Goal: Task Accomplishment & Management: Manage account settings

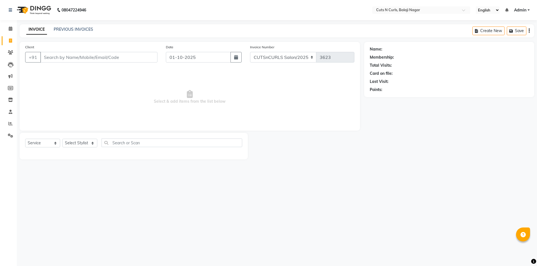
select select "service"
click at [77, 56] on input "Client" at bounding box center [98, 57] width 117 height 11
click at [60, 58] on input "Client" at bounding box center [98, 57] width 117 height 11
type input "9652753535"
click at [148, 60] on button "Add Client" at bounding box center [143, 57] width 29 height 11
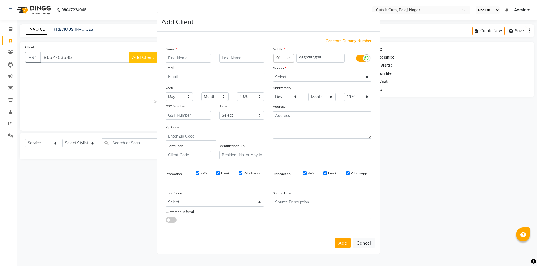
click at [178, 57] on input "text" at bounding box center [188, 58] width 45 height 9
type input "[PERSON_NAME]"
click at [339, 245] on button "Add" at bounding box center [343, 243] width 16 height 10
click at [341, 79] on select "Select [DEMOGRAPHIC_DATA] [DEMOGRAPHIC_DATA] Other Prefer Not To Say" at bounding box center [322, 77] width 99 height 9
select select "[DEMOGRAPHIC_DATA]"
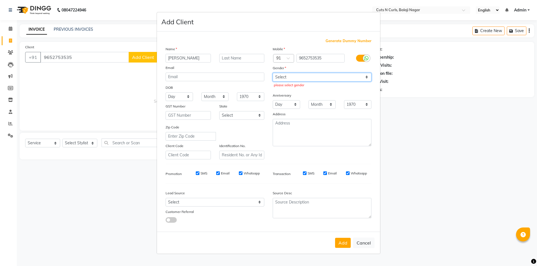
click at [273, 73] on select "Select [DEMOGRAPHIC_DATA] [DEMOGRAPHIC_DATA] Other Prefer Not To Say" at bounding box center [322, 77] width 99 height 9
click at [341, 244] on button "Add" at bounding box center [343, 243] width 16 height 10
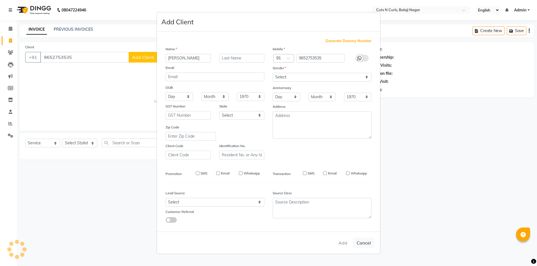
select select
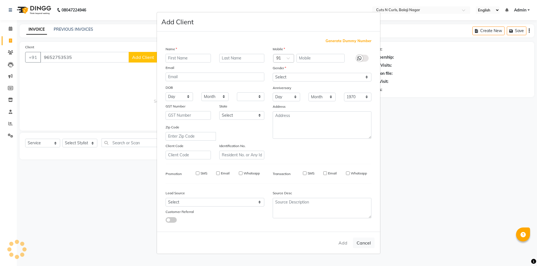
select select
checkbox input "false"
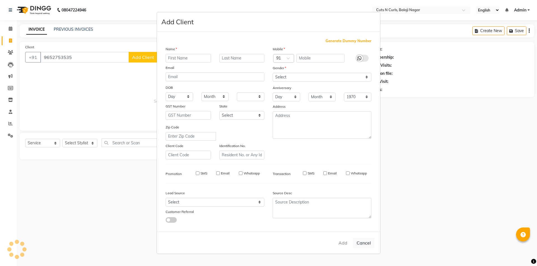
checkbox input "false"
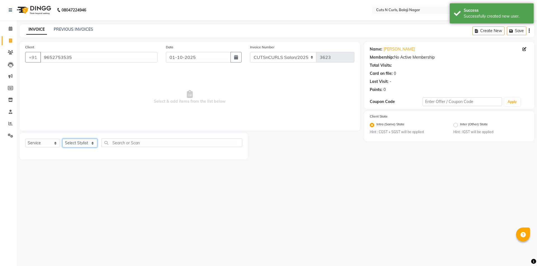
click at [83, 140] on select "Select Stylist 1.[PERSON_NAME] 3.[PERSON_NAME] 4.Sameer 5.[PERSON_NAME] 6.[PERS…" at bounding box center [79, 143] width 35 height 9
select select "92223"
click at [62, 139] on select "Select Stylist 1.[PERSON_NAME] 3.[PERSON_NAME] 4.Sameer 5.[PERSON_NAME] 6.[PERS…" at bounding box center [79, 143] width 35 height 9
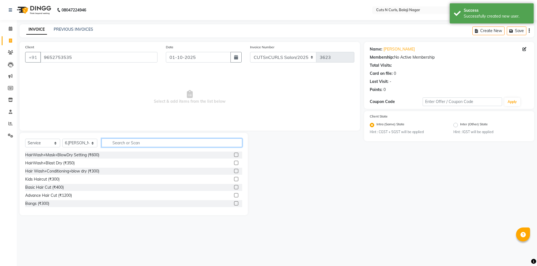
click at [115, 140] on input "text" at bounding box center [172, 143] width 141 height 9
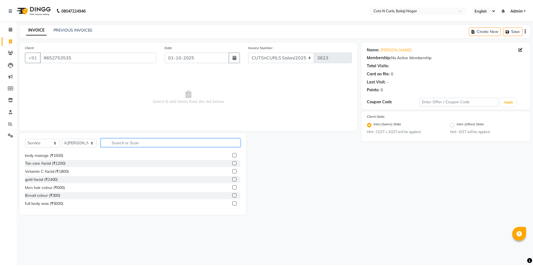
scroll to position [140, 0]
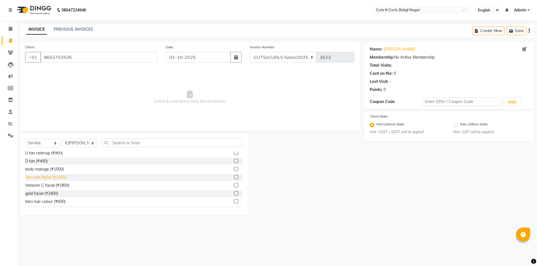
click at [40, 179] on div "Tan care facial (₹1200)" at bounding box center [45, 178] width 41 height 6
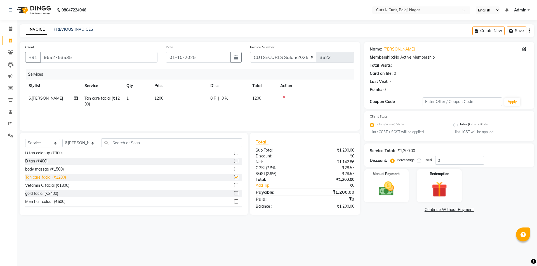
checkbox input "false"
click at [423, 160] on label "Fixed" at bounding box center [427, 160] width 8 height 5
click at [418, 160] on input "Fixed" at bounding box center [420, 160] width 4 height 4
radio input "true"
click at [398, 187] on img at bounding box center [386, 189] width 26 height 18
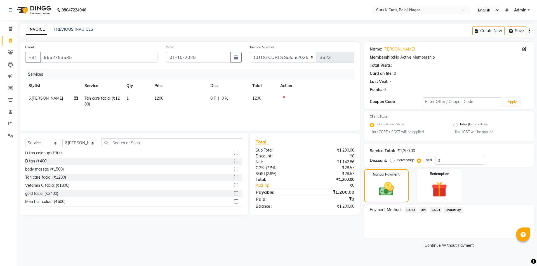
click at [424, 212] on span "UPI" at bounding box center [423, 210] width 9 height 6
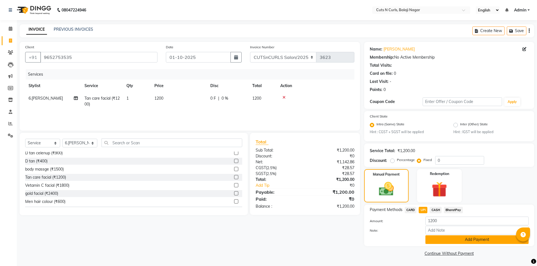
click at [461, 239] on button "Add Payment" at bounding box center [476, 240] width 103 height 9
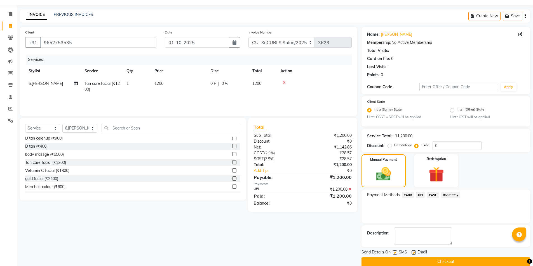
scroll to position [23, 0]
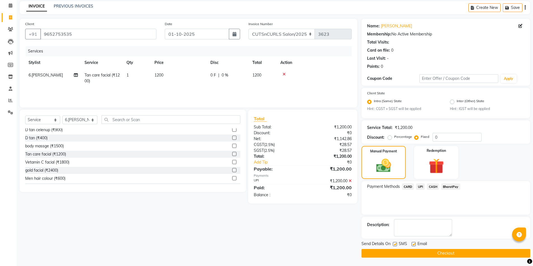
click at [412, 245] on label at bounding box center [413, 244] width 4 height 4
click at [412, 245] on input "checkbox" at bounding box center [413, 245] width 4 height 4
checkbox input "false"
click at [395, 246] on label at bounding box center [395, 244] width 4 height 4
click at [395, 246] on input "checkbox" at bounding box center [395, 245] width 4 height 4
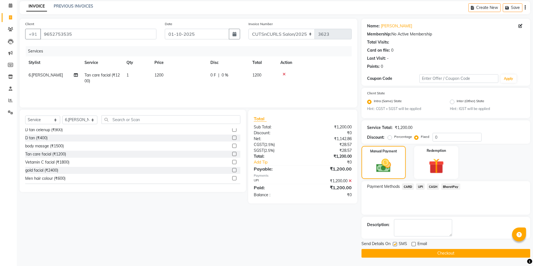
checkbox input "false"
click at [411, 254] on button "Checkout" at bounding box center [445, 253] width 169 height 9
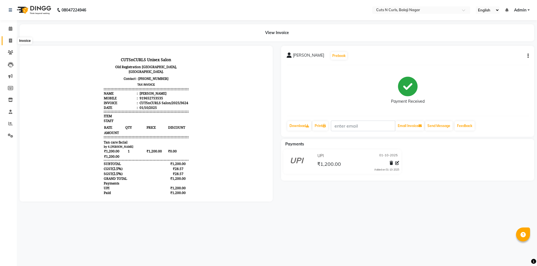
click at [12, 42] on icon at bounding box center [10, 41] width 3 height 4
select select "service"
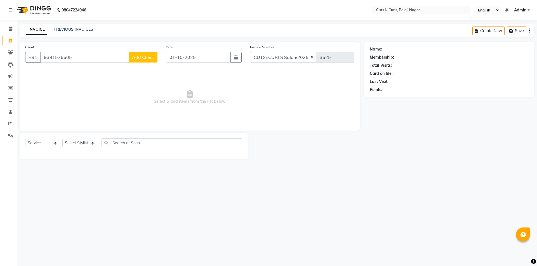
type input "9391576605"
click at [140, 54] on button "Add Client" at bounding box center [143, 57] width 29 height 11
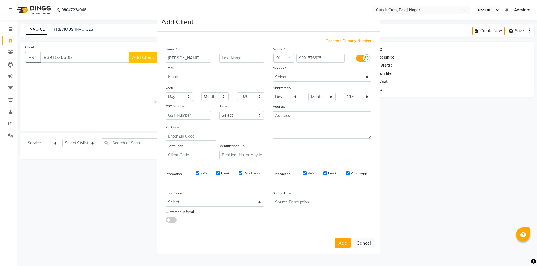
type input "[PERSON_NAME]"
click at [310, 77] on select "Select [DEMOGRAPHIC_DATA] [DEMOGRAPHIC_DATA] Other Prefer Not To Say" at bounding box center [322, 77] width 99 height 9
select select "[DEMOGRAPHIC_DATA]"
click at [273, 73] on select "Select [DEMOGRAPHIC_DATA] [DEMOGRAPHIC_DATA] Other Prefer Not To Say" at bounding box center [322, 77] width 99 height 9
click at [342, 240] on button "Add" at bounding box center [343, 243] width 16 height 10
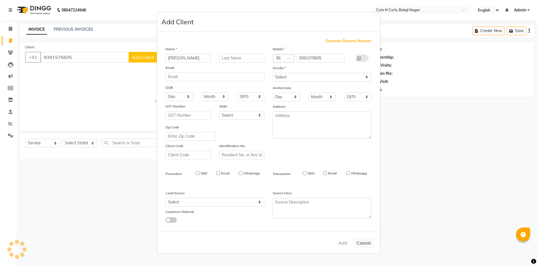
select select
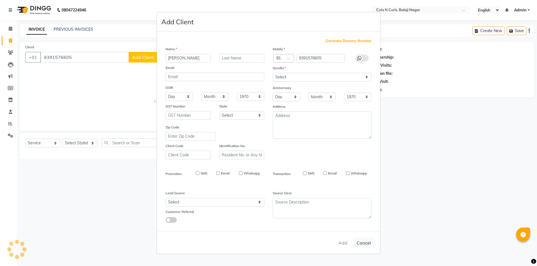
select select
checkbox input "false"
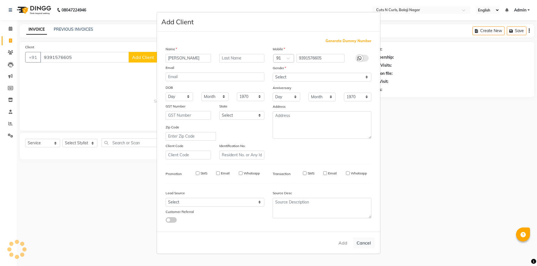
checkbox input "false"
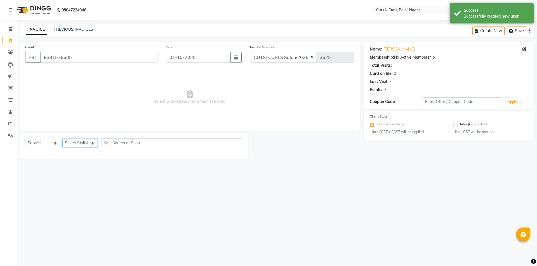
click at [81, 140] on select "Select Stylist 1.[PERSON_NAME] 3.[PERSON_NAME] 4.Sameer 5.[PERSON_NAME] 6.[PERS…" at bounding box center [79, 143] width 35 height 9
select select "88300"
click at [62, 139] on select "Select Stylist 1.[PERSON_NAME] 3.[PERSON_NAME] 4.Sameer 5.[PERSON_NAME] 6.[PERS…" at bounding box center [79, 143] width 35 height 9
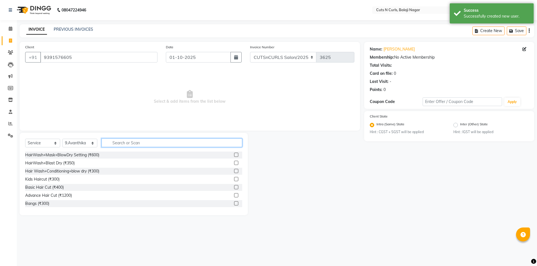
click at [124, 144] on input "text" at bounding box center [172, 143] width 141 height 9
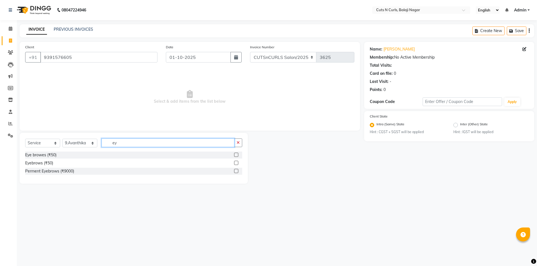
type input "ey"
click at [235, 156] on label at bounding box center [236, 155] width 4 height 4
click at [235, 156] on input "checkbox" at bounding box center [236, 156] width 4 height 4
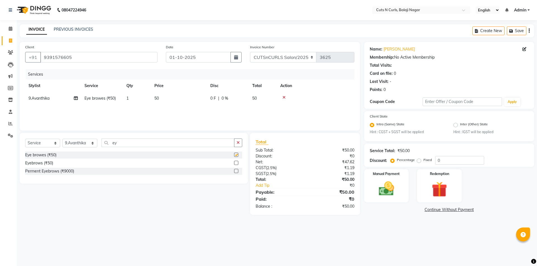
checkbox input "false"
click at [381, 180] on div "Manual Payment" at bounding box center [386, 186] width 46 height 34
click at [456, 211] on span "BharatPay" at bounding box center [453, 210] width 19 height 6
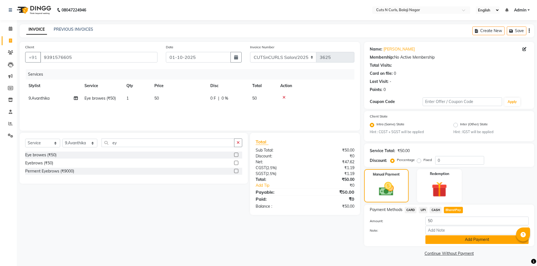
click at [459, 241] on button "Add Payment" at bounding box center [476, 240] width 103 height 9
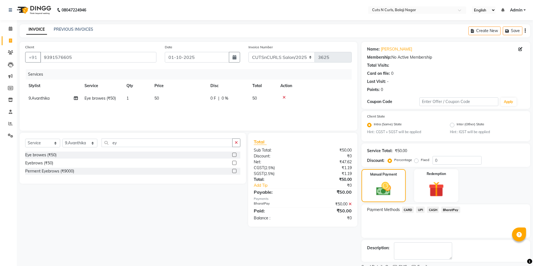
scroll to position [23, 0]
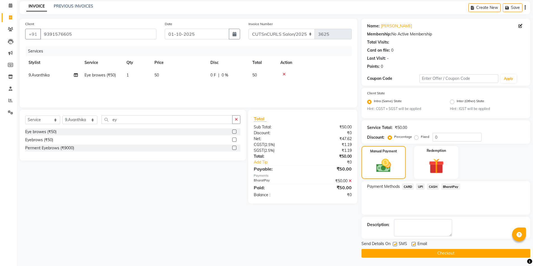
click at [414, 244] on label at bounding box center [413, 244] width 4 height 4
click at [414, 244] on input "checkbox" at bounding box center [413, 245] width 4 height 4
checkbox input "false"
click at [412, 253] on button "Checkout" at bounding box center [445, 253] width 169 height 9
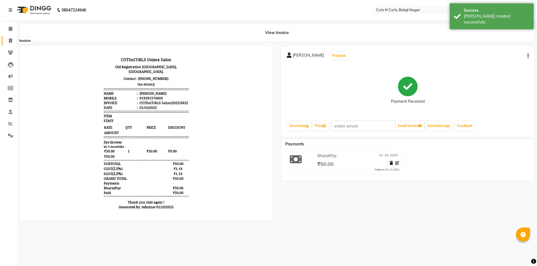
click at [11, 39] on icon at bounding box center [10, 41] width 3 height 4
select select "service"
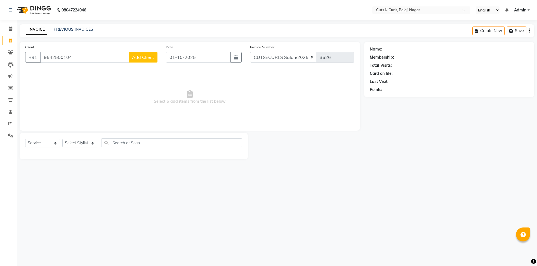
type input "9542500104"
click at [143, 56] on span "Add Client" at bounding box center [143, 58] width 22 height 6
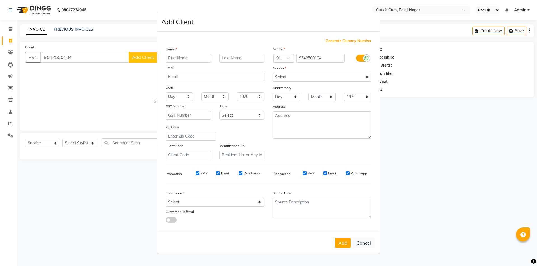
click at [173, 61] on input "text" at bounding box center [188, 58] width 45 height 9
type input "AKIL"
click at [315, 78] on select "Select [DEMOGRAPHIC_DATA] [DEMOGRAPHIC_DATA] Other Prefer Not To Say" at bounding box center [322, 77] width 99 height 9
select select "[DEMOGRAPHIC_DATA]"
click at [273, 73] on select "Select [DEMOGRAPHIC_DATA] [DEMOGRAPHIC_DATA] Other Prefer Not To Say" at bounding box center [322, 77] width 99 height 9
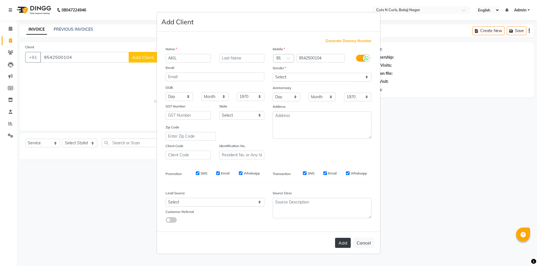
click at [345, 244] on button "Add" at bounding box center [343, 243] width 16 height 10
select select
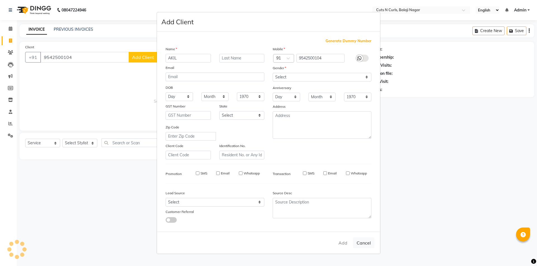
select select
checkbox input "false"
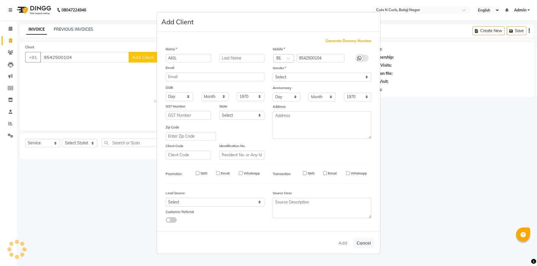
checkbox input "false"
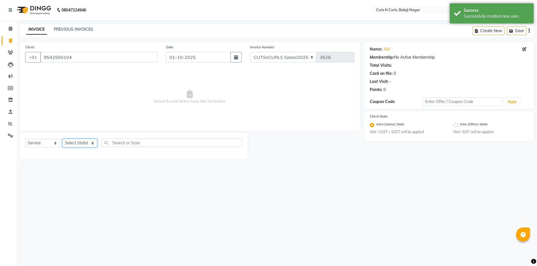
click at [78, 143] on select "Select Stylist 1.[PERSON_NAME] 3.[PERSON_NAME] 4.Sameer 5.[PERSON_NAME] 6.[PERS…" at bounding box center [79, 143] width 35 height 9
select select "91605"
click at [62, 139] on select "Select Stylist 1.[PERSON_NAME] 3.[PERSON_NAME] 4.Sameer 5.[PERSON_NAME] 6.[PERS…" at bounding box center [79, 143] width 35 height 9
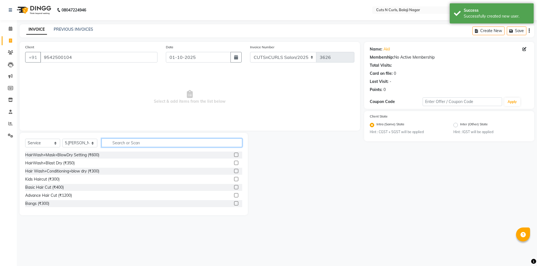
click at [115, 144] on input "text" at bounding box center [172, 143] width 141 height 9
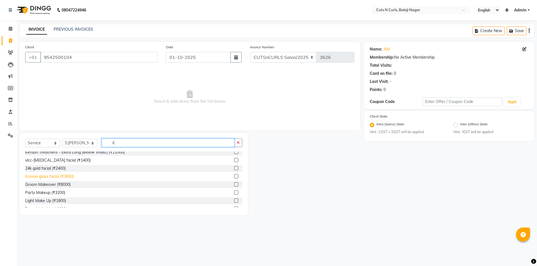
type input "K"
click at [44, 177] on div "Korean glass facial (₹3600)" at bounding box center [49, 177] width 49 height 6
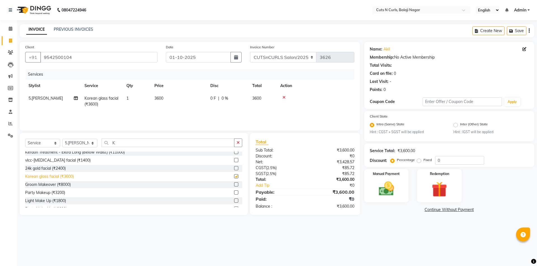
checkbox input "false"
click at [126, 143] on input "K" at bounding box center [168, 143] width 133 height 9
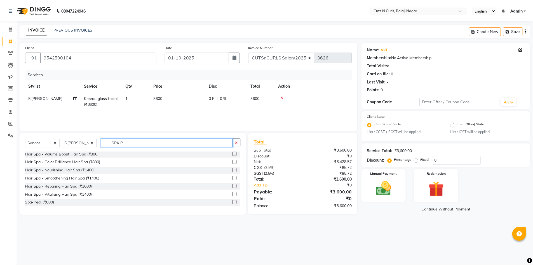
scroll to position [1, 0]
type input "SPA P"
click at [44, 203] on div "Spa-Pedi (₹800)" at bounding box center [39, 203] width 29 height 6
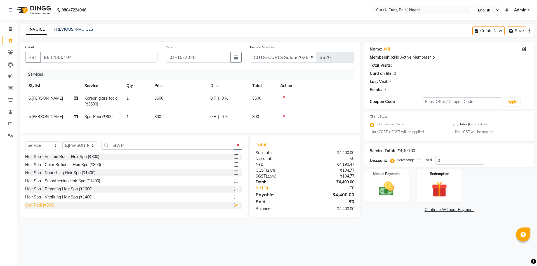
checkbox input "false"
click at [456, 159] on input "0" at bounding box center [459, 160] width 49 height 9
type input "15"
click at [390, 191] on img at bounding box center [386, 189] width 26 height 18
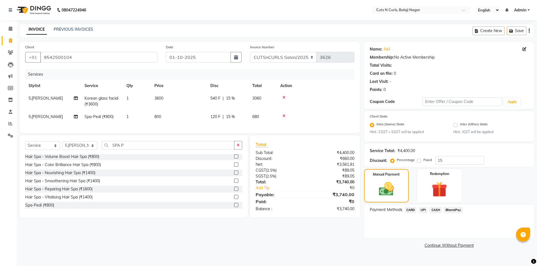
click at [423, 211] on span "UPI" at bounding box center [423, 210] width 9 height 6
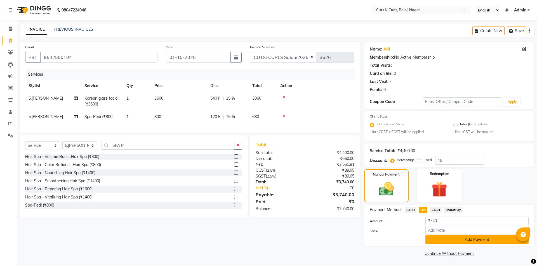
click at [444, 237] on button "Add Payment" at bounding box center [476, 240] width 103 height 9
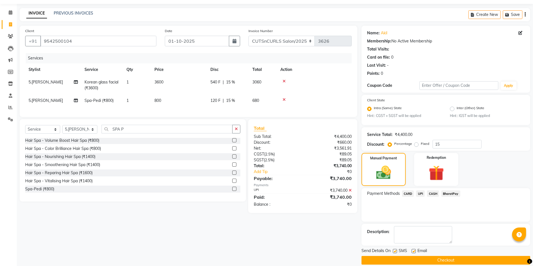
scroll to position [23, 0]
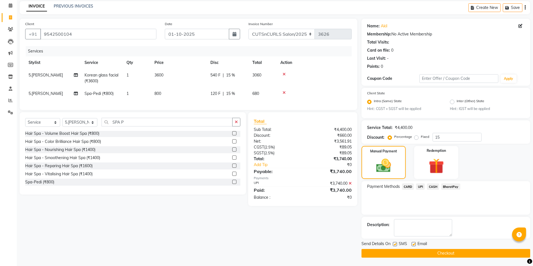
click at [433, 187] on span "CASH" at bounding box center [433, 187] width 12 height 6
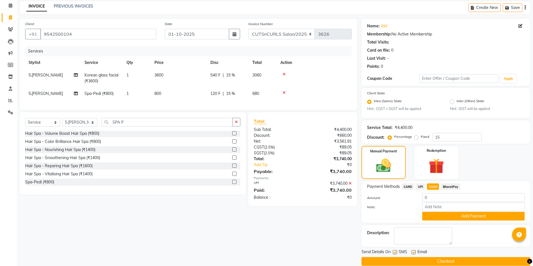
click at [350, 186] on icon at bounding box center [349, 184] width 3 height 4
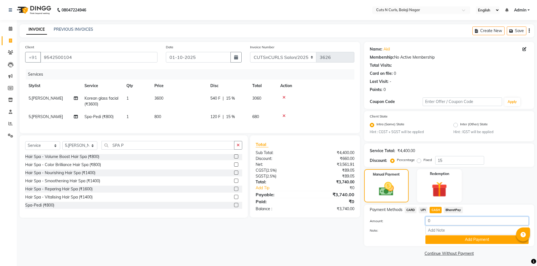
click at [438, 223] on input "0" at bounding box center [476, 221] width 103 height 9
click at [439, 211] on span "CASH" at bounding box center [436, 210] width 12 height 6
type input "3740"
click at [448, 241] on button "Add Payment" at bounding box center [476, 240] width 103 height 9
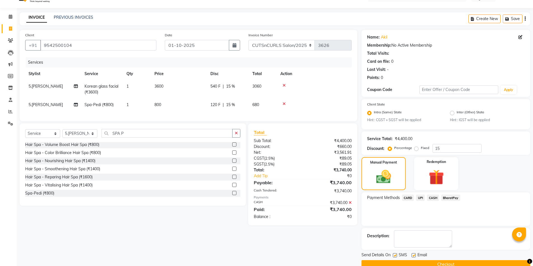
scroll to position [23, 0]
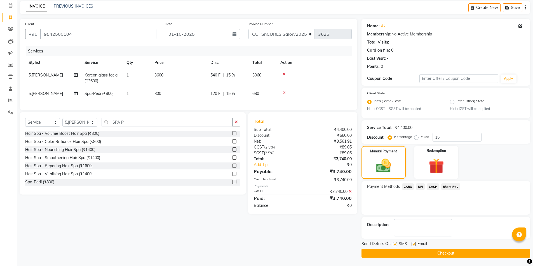
click at [413, 244] on label at bounding box center [413, 244] width 4 height 4
click at [413, 244] on input "checkbox" at bounding box center [413, 245] width 4 height 4
checkbox input "false"
click at [417, 254] on button "Checkout" at bounding box center [445, 253] width 169 height 9
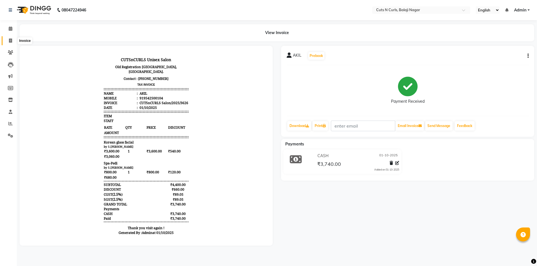
click at [10, 41] on icon at bounding box center [10, 41] width 3 height 4
select select "service"
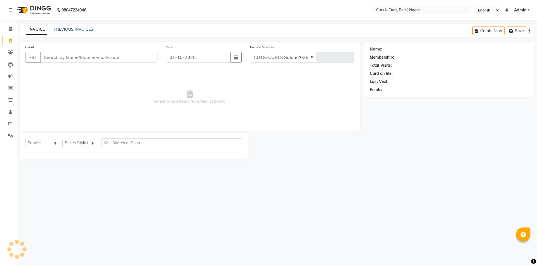
select select "5645"
type input "3627"
click at [67, 61] on input "Client" at bounding box center [98, 57] width 117 height 11
type input "6300754298"
click at [150, 58] on span "Add Client" at bounding box center [143, 58] width 22 height 6
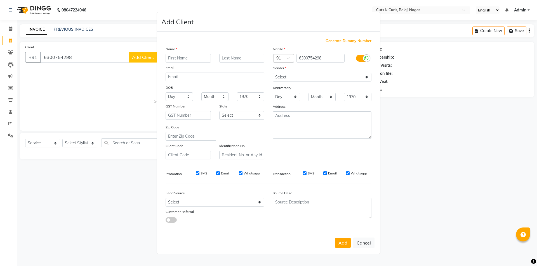
click at [180, 59] on input "text" at bounding box center [188, 58] width 45 height 9
type input "[PERSON_NAME]"
click at [293, 78] on select "Select [DEMOGRAPHIC_DATA] [DEMOGRAPHIC_DATA] Other Prefer Not To Say" at bounding box center [322, 77] width 99 height 9
select select "[DEMOGRAPHIC_DATA]"
click at [273, 73] on select "Select [DEMOGRAPHIC_DATA] [DEMOGRAPHIC_DATA] Other Prefer Not To Say" at bounding box center [322, 77] width 99 height 9
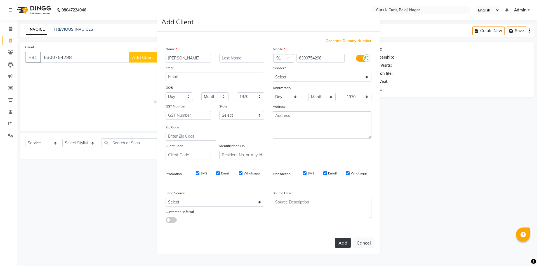
click at [346, 247] on button "Add" at bounding box center [343, 243] width 16 height 10
select select
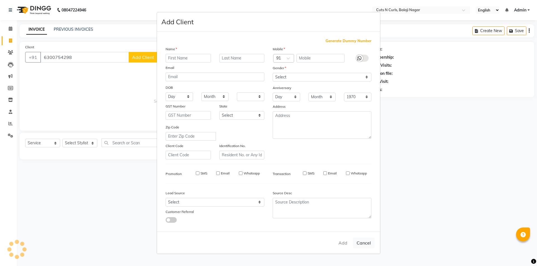
select select
checkbox input "false"
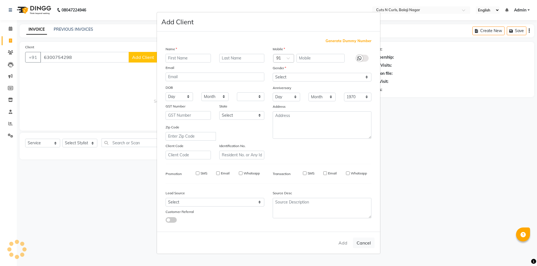
checkbox input "false"
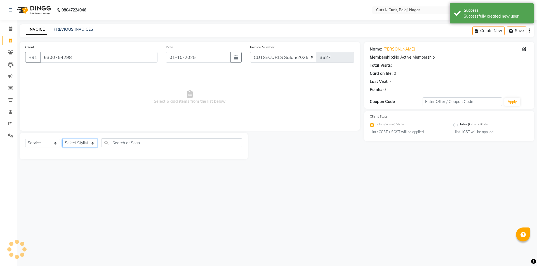
click at [85, 141] on select "Select Stylist 1.[PERSON_NAME] 3.[PERSON_NAME] 4.Sameer 5.[PERSON_NAME] 6.[PERS…" at bounding box center [79, 143] width 35 height 9
select select "41683"
click at [62, 139] on select "Select Stylist 1.[PERSON_NAME] 3.[PERSON_NAME] 4.Sameer 5.[PERSON_NAME] 6.[PERS…" at bounding box center [79, 143] width 35 height 9
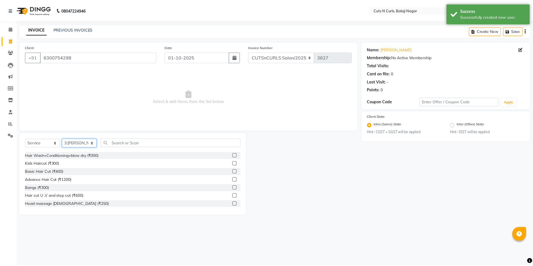
scroll to position [28, 0]
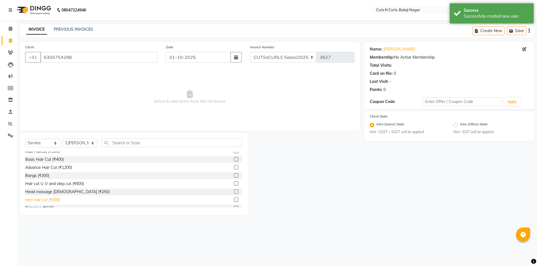
click at [43, 198] on div "men hair cut (₹300)" at bounding box center [42, 200] width 35 height 6
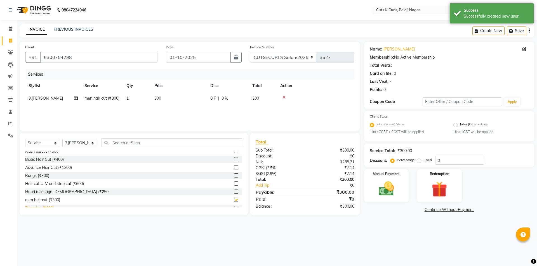
checkbox input "false"
click at [43, 207] on div "Trimming (₹100)" at bounding box center [39, 209] width 29 height 6
checkbox input "false"
click at [78, 148] on select "Select Stylist 1.[PERSON_NAME] 3.[PERSON_NAME] 4.Sameer 5.[PERSON_NAME] 6.[PERS…" at bounding box center [79, 143] width 35 height 9
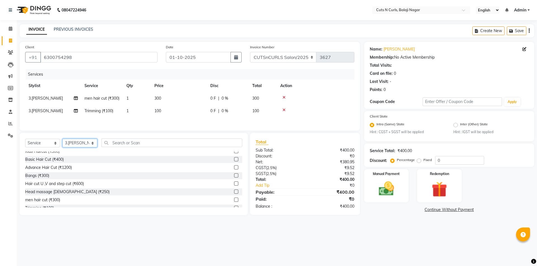
select select "92223"
click at [62, 146] on select "Select Stylist 1.[PERSON_NAME] 3.[PERSON_NAME] 4.Sameer 5.[PERSON_NAME] 6.[PERS…" at bounding box center [79, 143] width 35 height 9
click at [55, 203] on div "men hair cut (₹300)" at bounding box center [42, 200] width 35 height 6
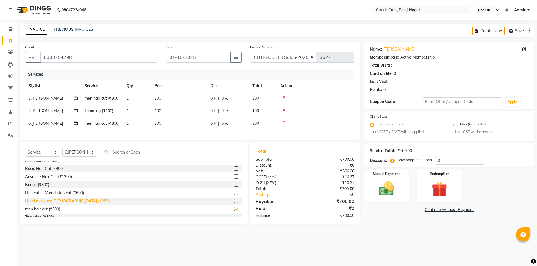
checkbox input "false"
click at [47, 221] on div "Trimming (₹100)" at bounding box center [39, 218] width 29 height 6
checkbox input "false"
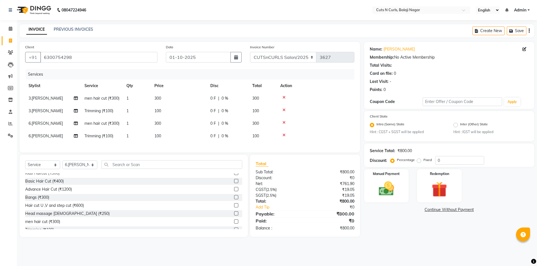
click at [423, 161] on label "Fixed" at bounding box center [427, 160] width 8 height 5
click at [419, 161] on input "Fixed" at bounding box center [420, 160] width 4 height 4
radio input "true"
click at [466, 165] on div "Service Total: ₹800.00 Discount: Percentage Fixed 0" at bounding box center [449, 155] width 170 height 23
type input "200"
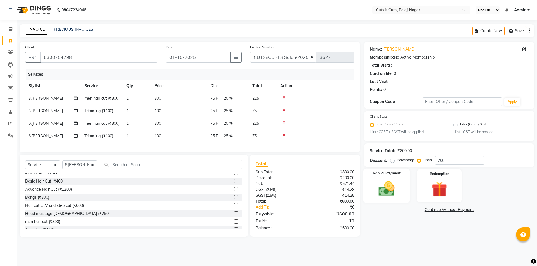
click at [385, 189] on img at bounding box center [386, 189] width 26 height 18
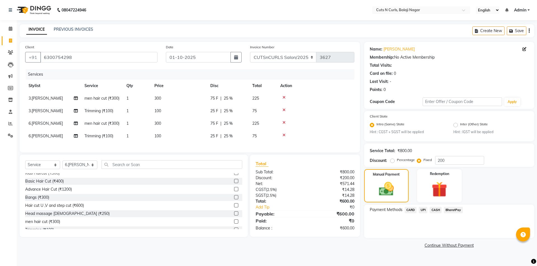
click at [421, 209] on span "UPI" at bounding box center [423, 210] width 9 height 6
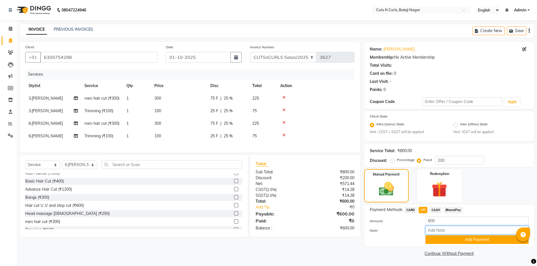
click at [439, 233] on input "Note:" at bounding box center [476, 230] width 103 height 9
click at [439, 238] on button "Add Payment" at bounding box center [476, 240] width 103 height 9
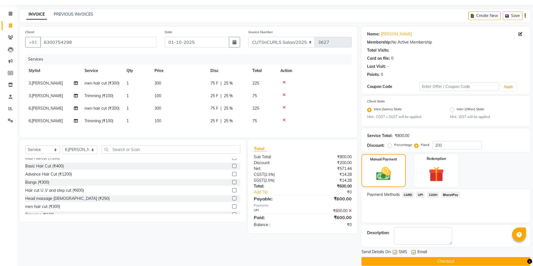
scroll to position [23, 0]
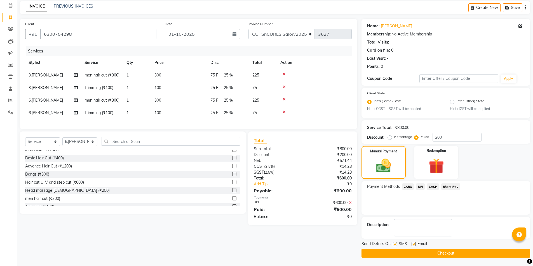
click at [413, 244] on label at bounding box center [413, 244] width 4 height 4
click at [413, 244] on input "checkbox" at bounding box center [413, 245] width 4 height 4
checkbox input "false"
click at [416, 252] on button "Checkout" at bounding box center [445, 253] width 169 height 9
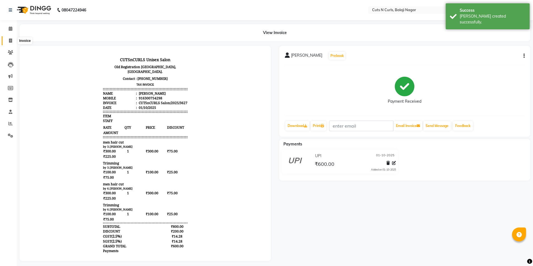
click at [11, 42] on icon at bounding box center [10, 41] width 3 height 4
select select "service"
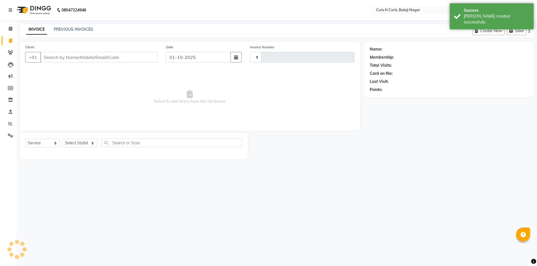
type input "3628"
select select "5645"
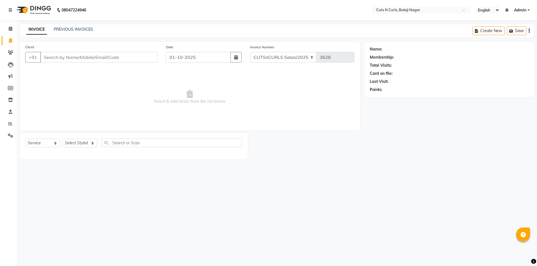
click at [77, 26] on div "INVOICE PREVIOUS INVOICES Create New Save" at bounding box center [277, 30] width 515 height 13
click at [77, 30] on link "PREVIOUS INVOICES" at bounding box center [73, 29] width 39 height 5
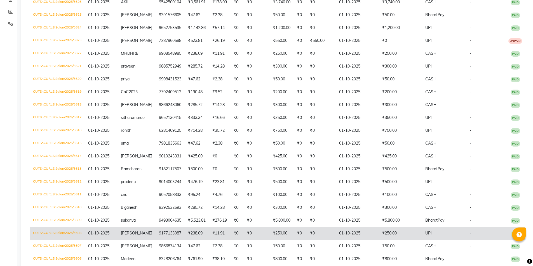
scroll to position [140, 0]
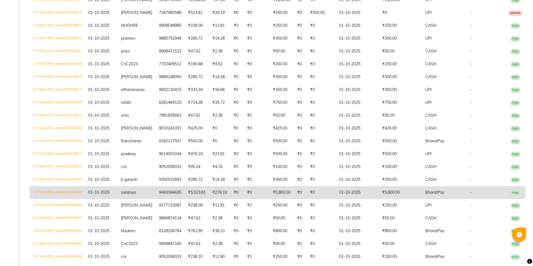
click at [395, 193] on td "₹5,800.00" at bounding box center [400, 193] width 43 height 13
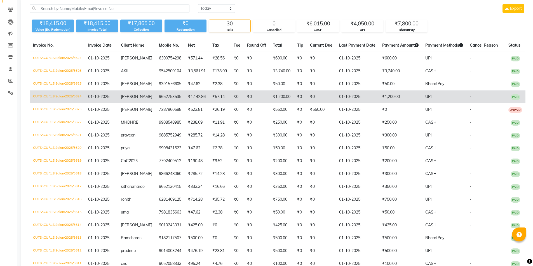
scroll to position [0, 0]
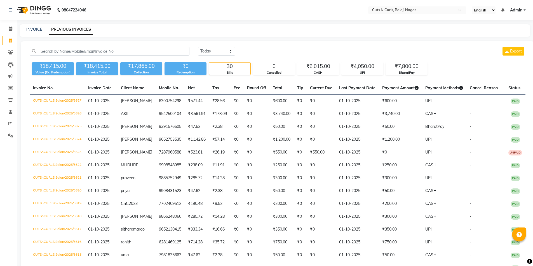
select select "service"
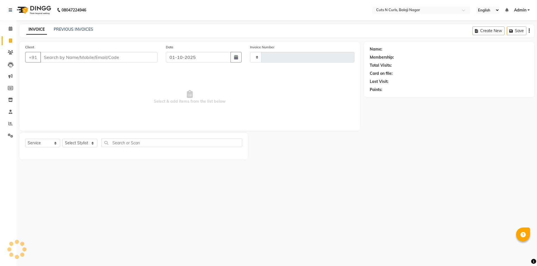
type input "3628"
select select "5645"
click at [59, 28] on link "PREVIOUS INVOICES" at bounding box center [73, 29] width 39 height 5
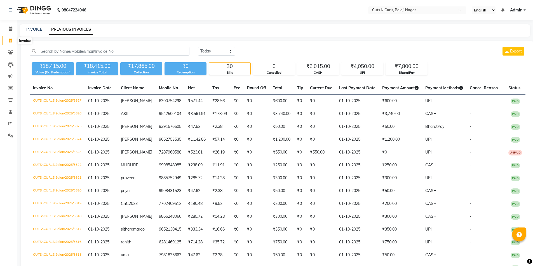
click at [11, 42] on icon at bounding box center [10, 41] width 3 height 4
select select "service"
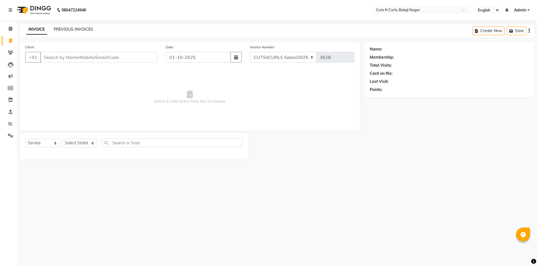
click at [86, 31] on link "PREVIOUS INVOICES" at bounding box center [73, 29] width 39 height 5
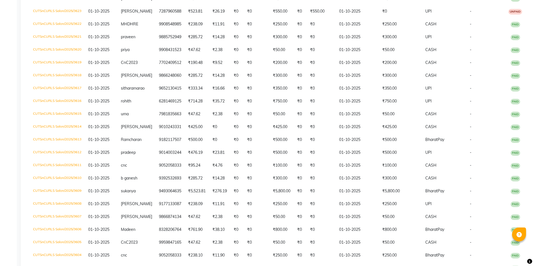
scroll to position [138, 0]
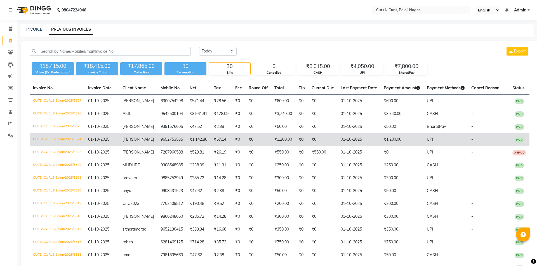
select select "service"
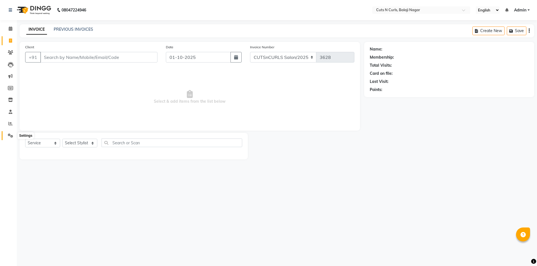
click at [14, 138] on span at bounding box center [11, 136] width 10 height 6
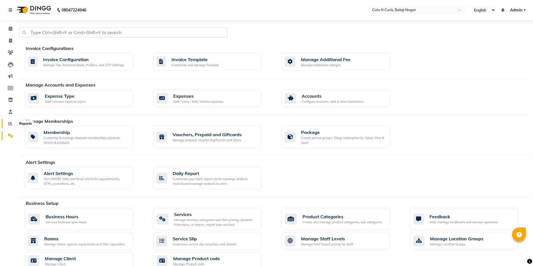
click at [11, 124] on icon at bounding box center [10, 124] width 4 height 4
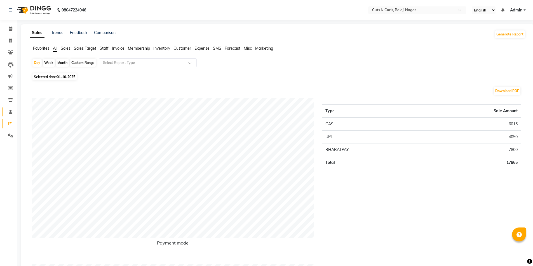
click at [10, 115] on link "Staff" at bounding box center [8, 112] width 13 height 9
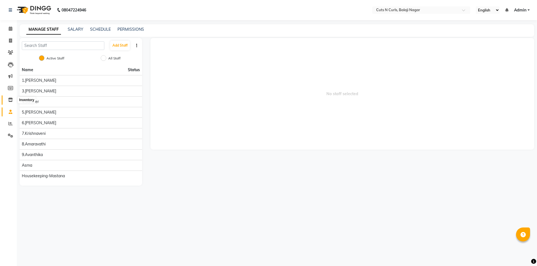
click at [13, 100] on span at bounding box center [11, 100] width 10 height 6
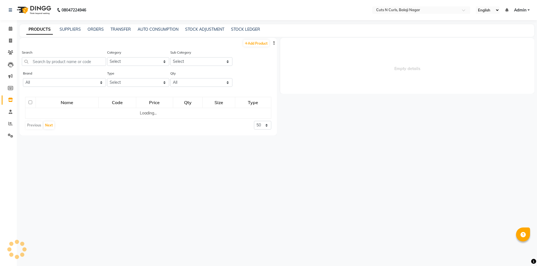
select select
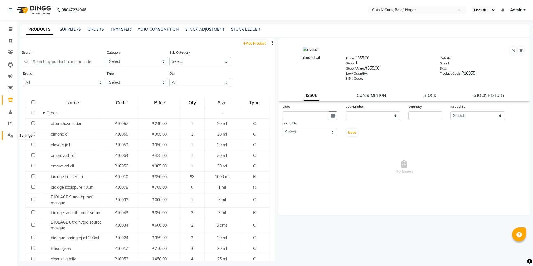
click at [10, 134] on icon at bounding box center [10, 136] width 5 height 4
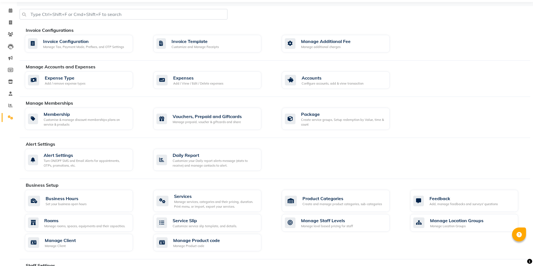
scroll to position [28, 0]
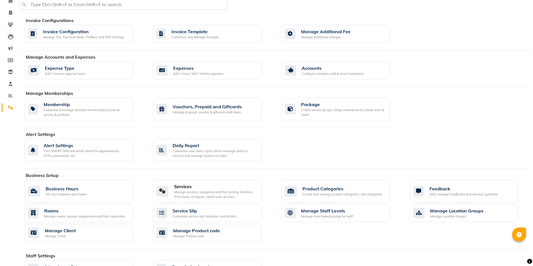
click at [181, 186] on div "Services" at bounding box center [215, 186] width 83 height 7
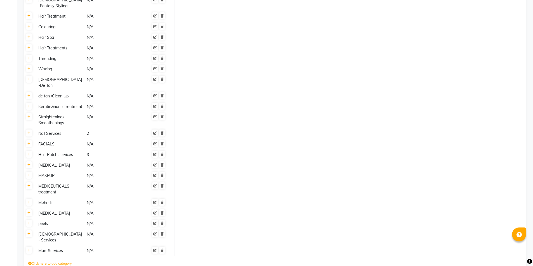
scroll to position [391, 0]
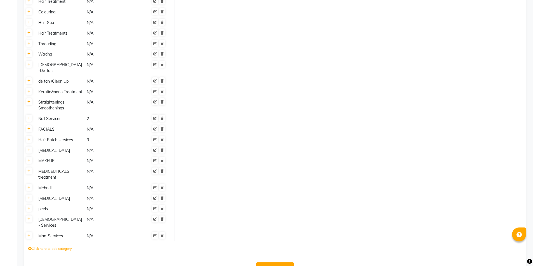
click at [47, 126] on div "FACIALS" at bounding box center [60, 129] width 48 height 7
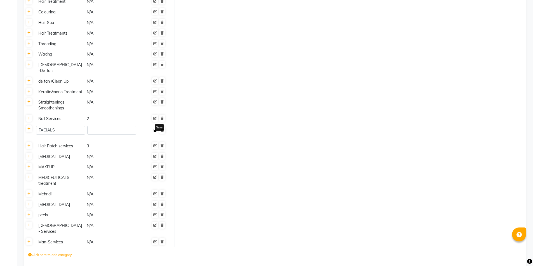
click at [158, 127] on button at bounding box center [155, 131] width 6 height 8
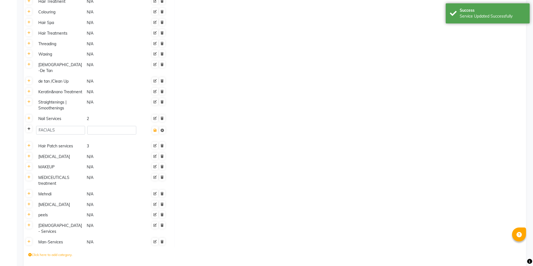
click at [29, 128] on icon at bounding box center [28, 129] width 3 height 3
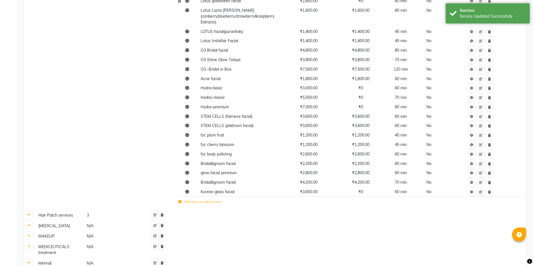
scroll to position [738, 0]
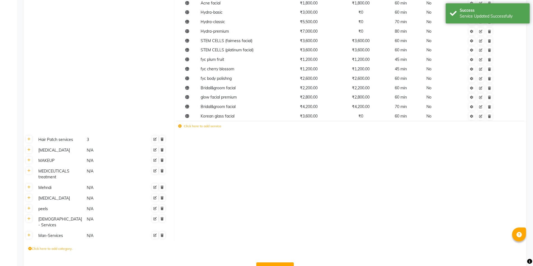
click at [180, 121] on td "Click here to add service" at bounding box center [281, 126] width 210 height 11
click at [182, 124] on label "Click here to add service" at bounding box center [199, 126] width 43 height 5
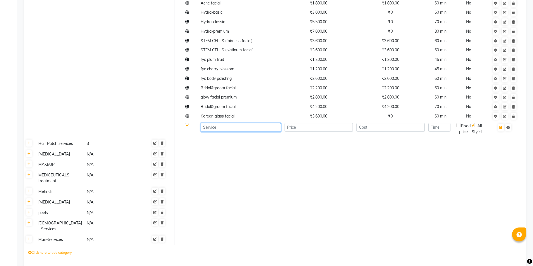
click at [208, 123] on input at bounding box center [240, 127] width 80 height 9
type input "b"
type input "BB Express Facial"
click at [320, 123] on input "number" at bounding box center [318, 127] width 68 height 9
type input "3200"
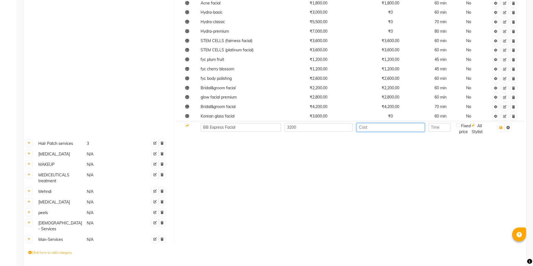
click at [386, 123] on input "number" at bounding box center [390, 127] width 68 height 9
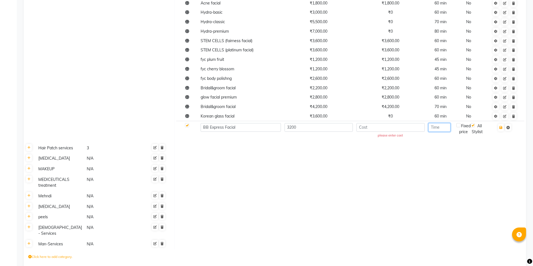
click at [446, 123] on input "number" at bounding box center [439, 127] width 22 height 9
type input "60"
click at [375, 123] on input "number" at bounding box center [390, 127] width 68 height 9
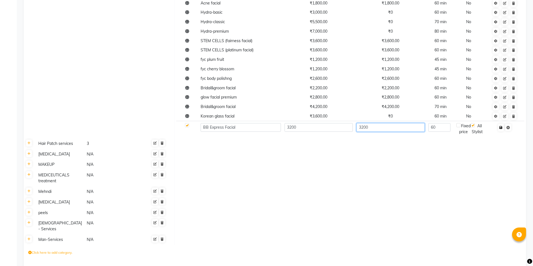
type input "3200"
click at [501, 126] on icon "button" at bounding box center [500, 127] width 3 height 3
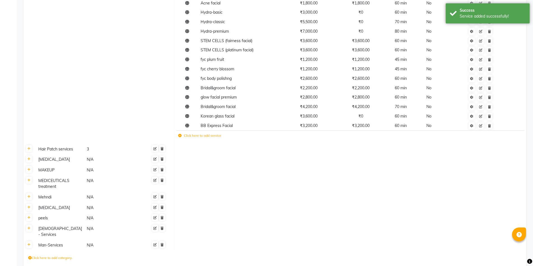
click at [180, 134] on icon at bounding box center [179, 135] width 3 height 3
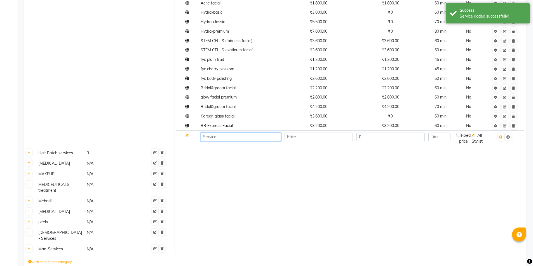
click at [216, 133] on input at bounding box center [240, 137] width 80 height 9
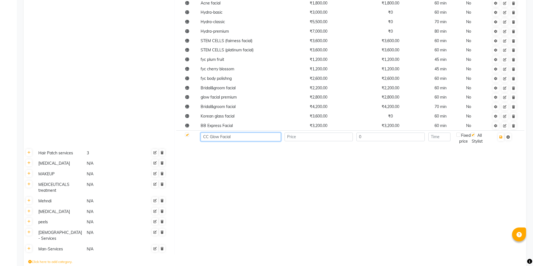
type input "CC Glow Facial"
type input "1600"
click at [379, 133] on input "0" at bounding box center [390, 137] width 68 height 9
type input "1600"
click at [443, 133] on input "number" at bounding box center [439, 137] width 22 height 9
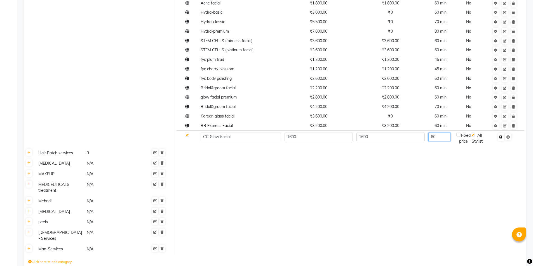
type input "60"
click at [502, 136] on icon "button" at bounding box center [500, 137] width 3 height 3
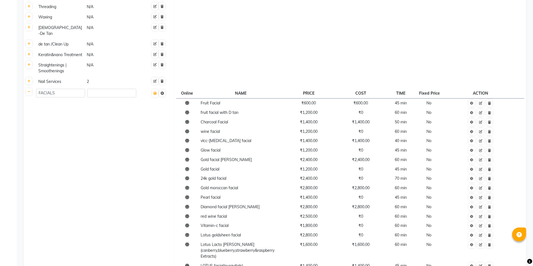
scroll to position [421, 0]
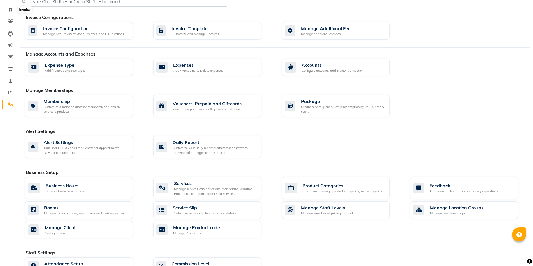
scroll to position [28, 0]
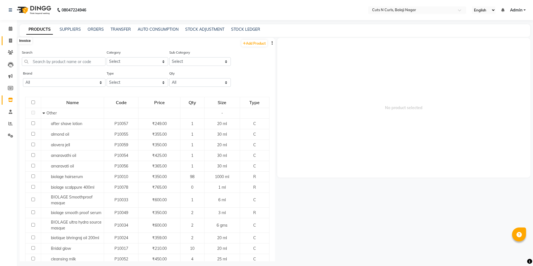
click at [11, 41] on icon at bounding box center [10, 41] width 3 height 4
select select "service"
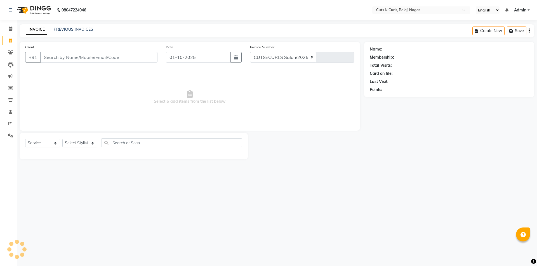
select select "5645"
type input "3628"
click at [53, 56] on input "Client" at bounding box center [98, 57] width 117 height 11
click at [11, 112] on icon at bounding box center [11, 112] width 4 height 4
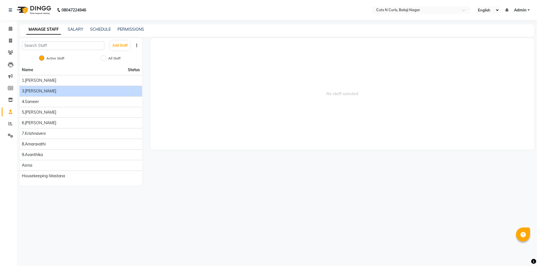
click at [37, 91] on span "3.[PERSON_NAME]" at bounding box center [39, 91] width 34 height 6
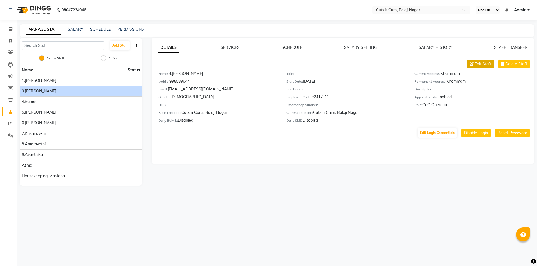
click at [486, 63] on span "Edit Staff" at bounding box center [483, 64] width 17 height 6
select select "[DEMOGRAPHIC_DATA]"
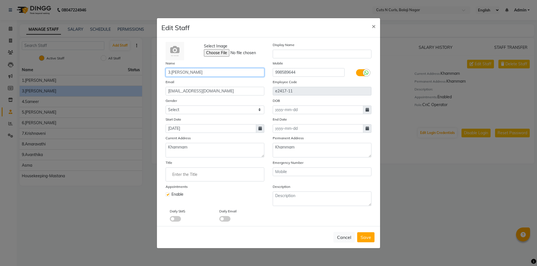
click at [204, 71] on input "3.[PERSON_NAME]" at bounding box center [215, 72] width 99 height 9
type input "3.Ramesh"
click at [366, 239] on span "Save" at bounding box center [365, 238] width 11 height 6
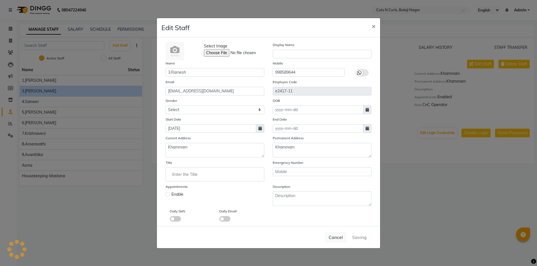
select select
checkbox input "false"
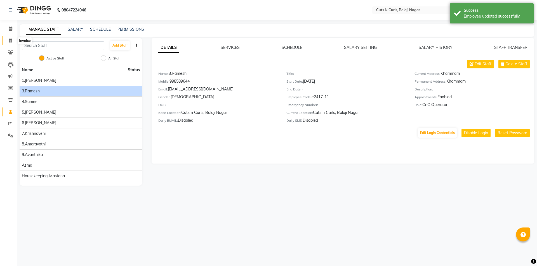
click at [10, 41] on icon at bounding box center [10, 41] width 3 height 4
select select "service"
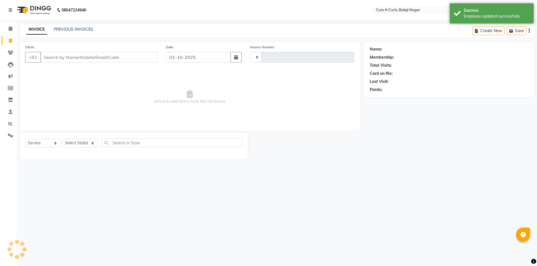
type input "3628"
select select "5645"
click at [47, 59] on input "Client" at bounding box center [98, 57] width 117 height 11
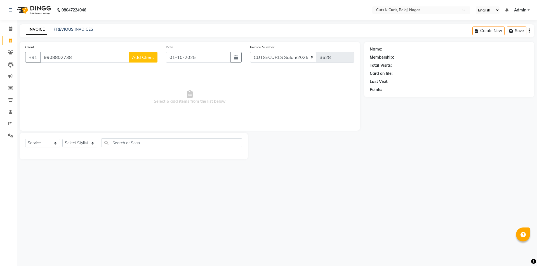
type input "9908802738"
click at [153, 59] on span "Add Client" at bounding box center [143, 58] width 22 height 6
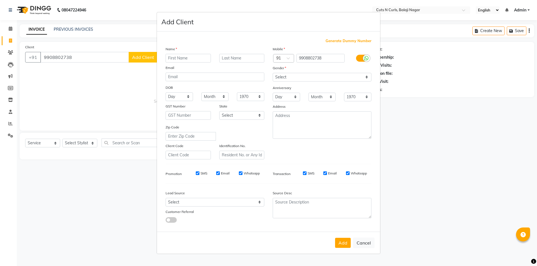
click at [197, 59] on input "text" at bounding box center [188, 58] width 45 height 9
click at [190, 58] on input "text" at bounding box center [188, 58] width 45 height 9
type input "[PERSON_NAME]"
click at [284, 75] on select "Select [DEMOGRAPHIC_DATA] [DEMOGRAPHIC_DATA] Other Prefer Not To Say" at bounding box center [322, 77] width 99 height 9
select select "[DEMOGRAPHIC_DATA]"
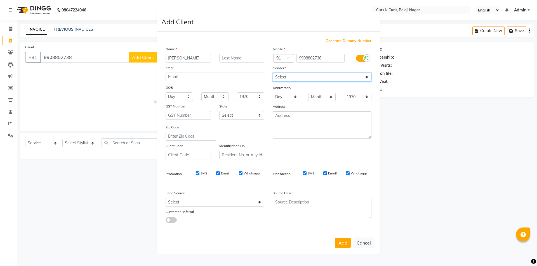
click at [273, 73] on select "Select [DEMOGRAPHIC_DATA] [DEMOGRAPHIC_DATA] Other Prefer Not To Say" at bounding box center [322, 77] width 99 height 9
click at [338, 243] on button "Add" at bounding box center [343, 243] width 16 height 10
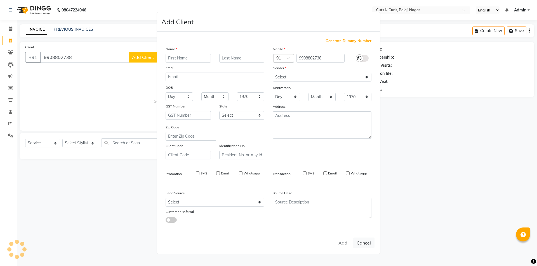
select select
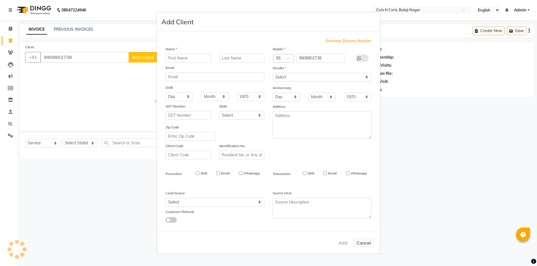
select select
checkbox input "false"
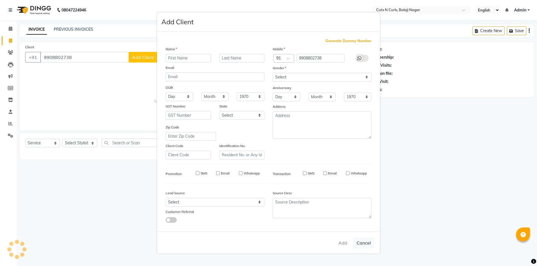
checkbox input "false"
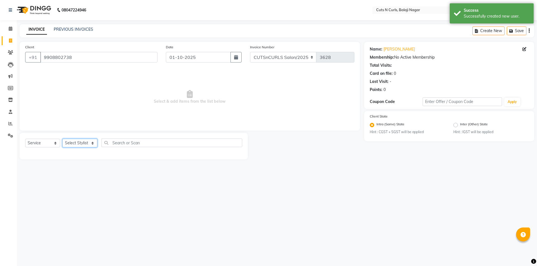
click at [71, 142] on select "Select Stylist 1.[PERSON_NAME] 3.[PERSON_NAME] 4.Sameer 5.[PERSON_NAME] 6.[PERS…" at bounding box center [79, 143] width 35 height 9
select select "91605"
click at [62, 139] on select "Select Stylist 1.[PERSON_NAME] 3.[PERSON_NAME] 4.Sameer 5.[PERSON_NAME] 6.[PERS…" at bounding box center [79, 143] width 35 height 9
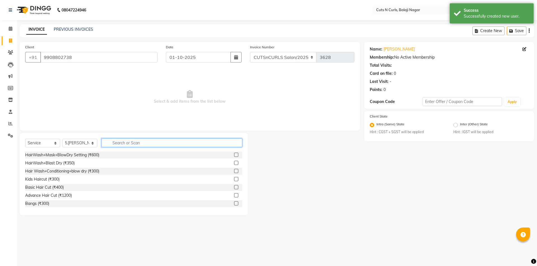
click at [108, 144] on input "text" at bounding box center [172, 143] width 141 height 9
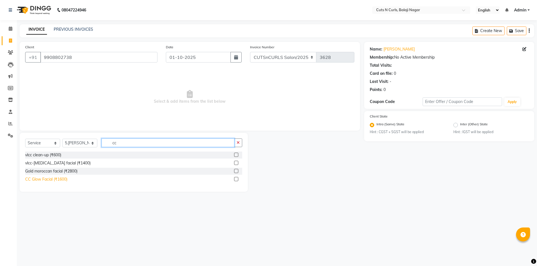
type input "cc"
click at [40, 179] on div "CC Glow Facial (₹1600)" at bounding box center [46, 180] width 42 height 6
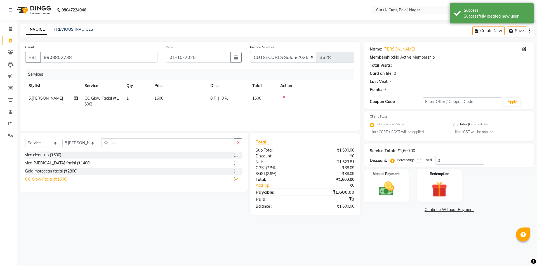
checkbox input "false"
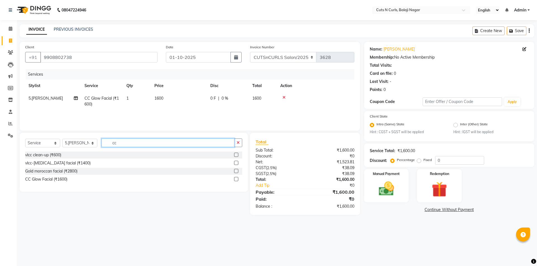
click at [127, 143] on input "cc" at bounding box center [168, 143] width 133 height 9
type input "c"
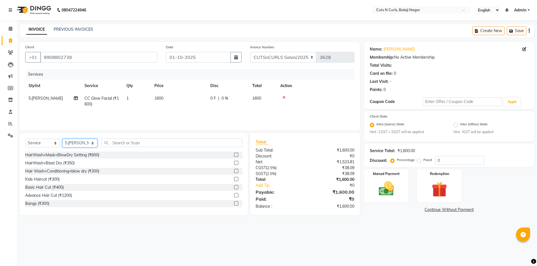
click at [81, 140] on select "Select Stylist 1.[PERSON_NAME] 3.[PERSON_NAME] 4.Sameer 5.[PERSON_NAME] 6.[PERS…" at bounding box center [79, 143] width 35 height 9
select select "88300"
click at [62, 139] on select "Select Stylist 1.[PERSON_NAME] 3.[PERSON_NAME] 4.Sameer 5.[PERSON_NAME] 6.[PERS…" at bounding box center [79, 143] width 35 height 9
click at [119, 146] on input "text" at bounding box center [172, 143] width 141 height 9
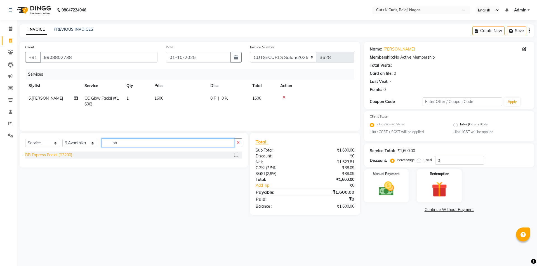
type input "bb"
click at [55, 155] on div "BB Express Facial (₹3200)" at bounding box center [48, 155] width 47 height 6
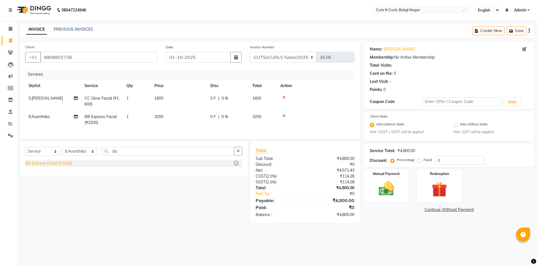
checkbox input "false"
click at [224, 97] on span "0 %" at bounding box center [224, 99] width 7 height 6
select select "91605"
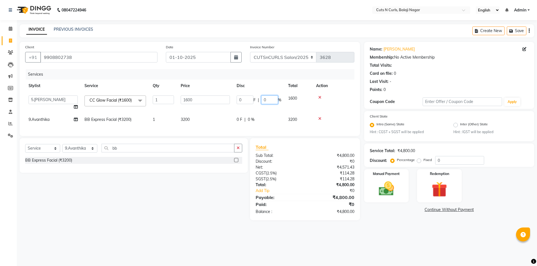
click at [271, 103] on input "0" at bounding box center [269, 100] width 17 height 9
type input "20"
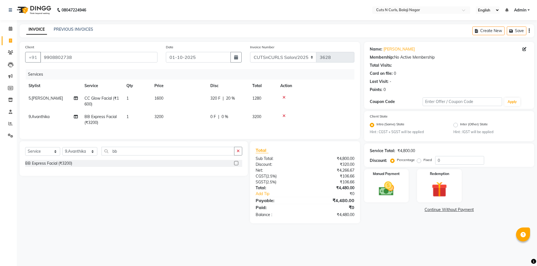
click at [292, 112] on tbody "5.[PERSON_NAME] CC Glow Facial (₹1600) 1 1600 320 F | 20 % 1280 9.Avanthika BB …" at bounding box center [189, 110] width 329 height 37
click at [231, 98] on span "20 %" at bounding box center [230, 99] width 9 height 6
select select "91605"
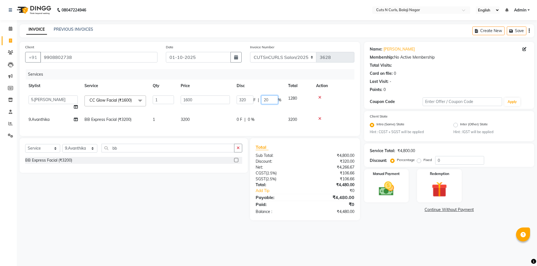
click at [273, 102] on input "20" at bounding box center [269, 100] width 17 height 9
type input "25"
click at [269, 120] on tr "9.Avanthika BB Express Facial (₹3200) 1 3200 0 F | 0 % 3200" at bounding box center [189, 120] width 329 height 13
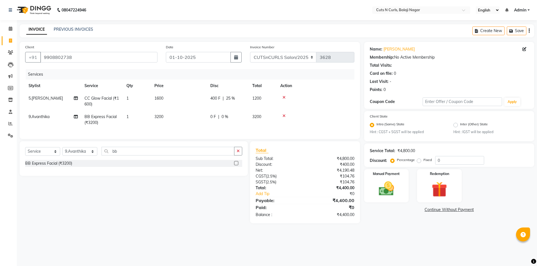
click at [224, 117] on span "0 %" at bounding box center [224, 117] width 7 height 6
select select "88300"
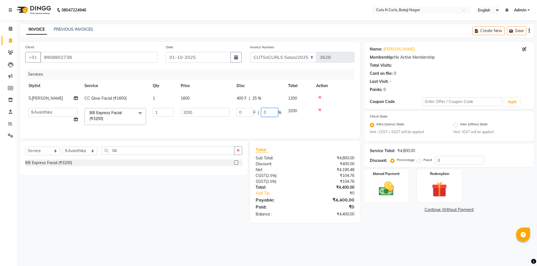
click at [268, 112] on input "0" at bounding box center [269, 112] width 17 height 9
type input "25"
click at [301, 126] on tr "1.[PERSON_NAME] 3.[PERSON_NAME] 4.Sameer 5.[PERSON_NAME] 6.[PERSON_NAME] 7.[PER…" at bounding box center [189, 117] width 329 height 24
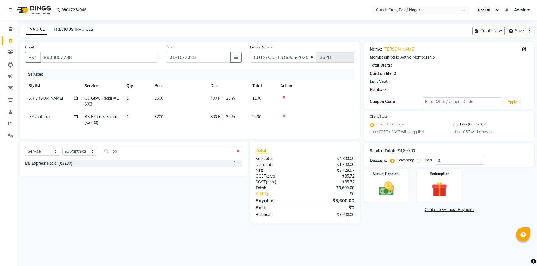
click at [232, 117] on span "25 %" at bounding box center [230, 117] width 9 height 6
select select "88300"
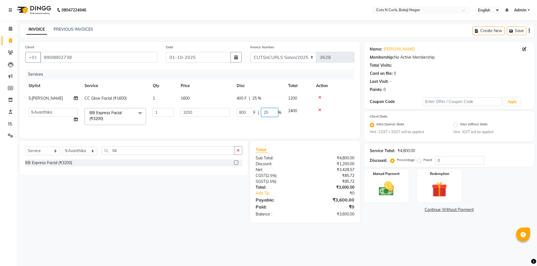
click at [275, 112] on input "25" at bounding box center [269, 112] width 17 height 9
type input "2"
type input "30"
click at [288, 122] on tr "1.[PERSON_NAME] 3.[PERSON_NAME] 4.Sameer 5.[PERSON_NAME] 6.[PERSON_NAME] 7.[PER…" at bounding box center [189, 117] width 329 height 24
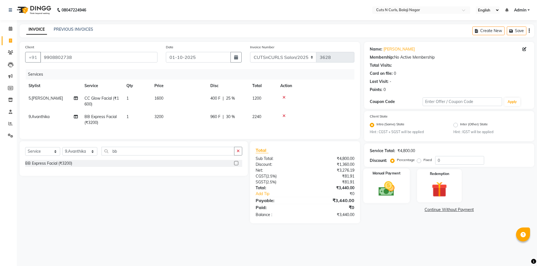
click at [395, 192] on img at bounding box center [386, 189] width 26 height 18
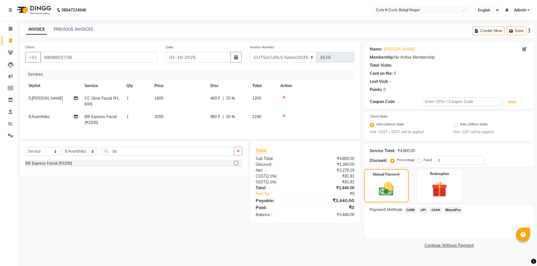
click at [425, 211] on span "UPI" at bounding box center [423, 210] width 9 height 6
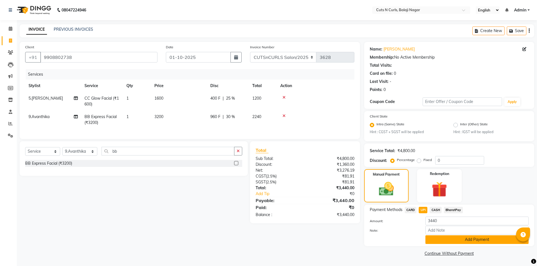
click at [440, 241] on button "Add Payment" at bounding box center [476, 240] width 103 height 9
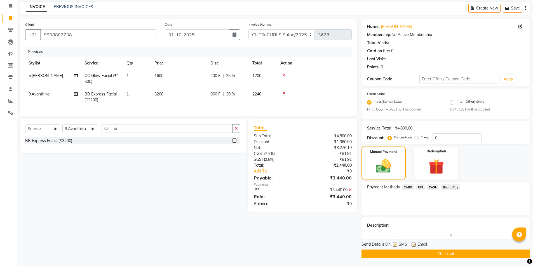
scroll to position [23, 0]
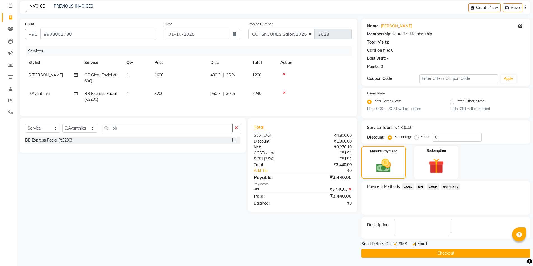
click at [414, 244] on label at bounding box center [413, 244] width 4 height 4
click at [414, 244] on input "checkbox" at bounding box center [413, 245] width 4 height 4
checkbox input "false"
click at [413, 252] on button "Checkout" at bounding box center [445, 253] width 169 height 9
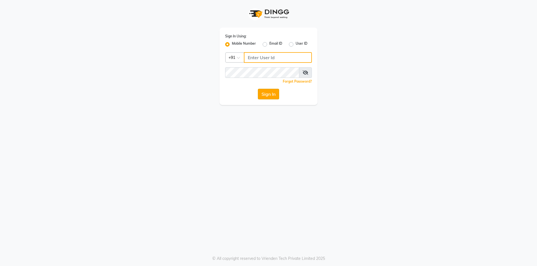
type input "9985896440"
click at [264, 97] on button "Sign In" at bounding box center [268, 94] width 21 height 11
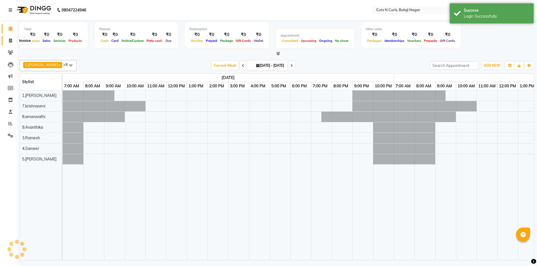
select select "en"
click at [11, 40] on icon at bounding box center [10, 41] width 3 height 4
select select "service"
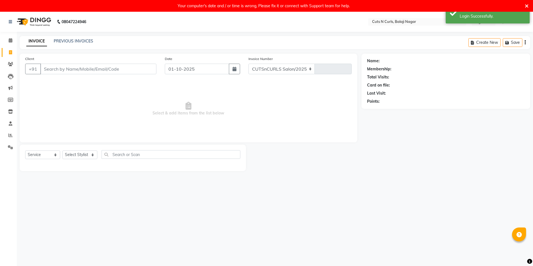
select select "5645"
type input "3629"
click at [60, 68] on input "Client" at bounding box center [98, 69] width 116 height 11
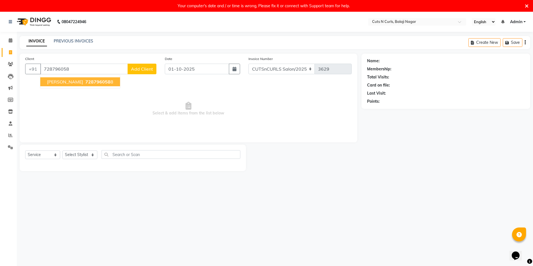
click at [47, 82] on button "mounika 728796058 8" at bounding box center [80, 81] width 80 height 9
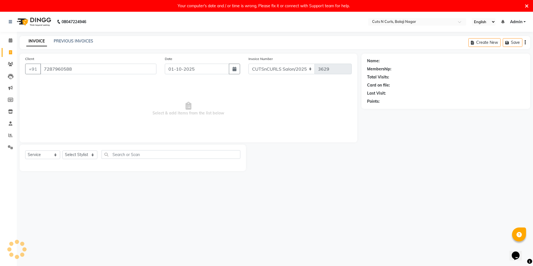
type input "7287960588"
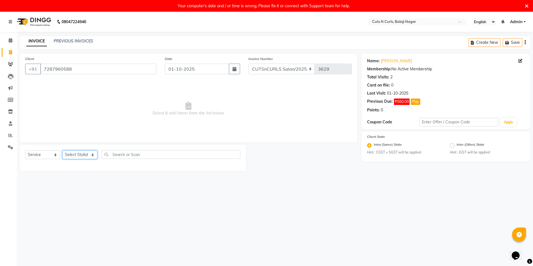
click at [92, 156] on select "Select Stylist 1.Jagadeesh 3.Ramesh 4.Sameer 5.hemanth 6.venkat 7.krishnaveni 8…" at bounding box center [79, 155] width 35 height 9
select select "91605"
click at [62, 151] on select "Select Stylist 1.Jagadeesh 3.Ramesh 4.Sameer 5.hemanth 6.venkat 7.krishnaveni 8…" at bounding box center [79, 155] width 35 height 9
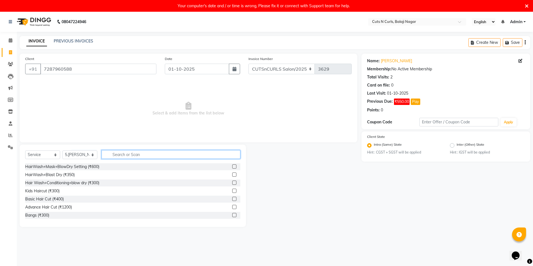
click at [131, 155] on input "text" at bounding box center [171, 154] width 139 height 9
